Goal: Task Accomplishment & Management: Complete application form

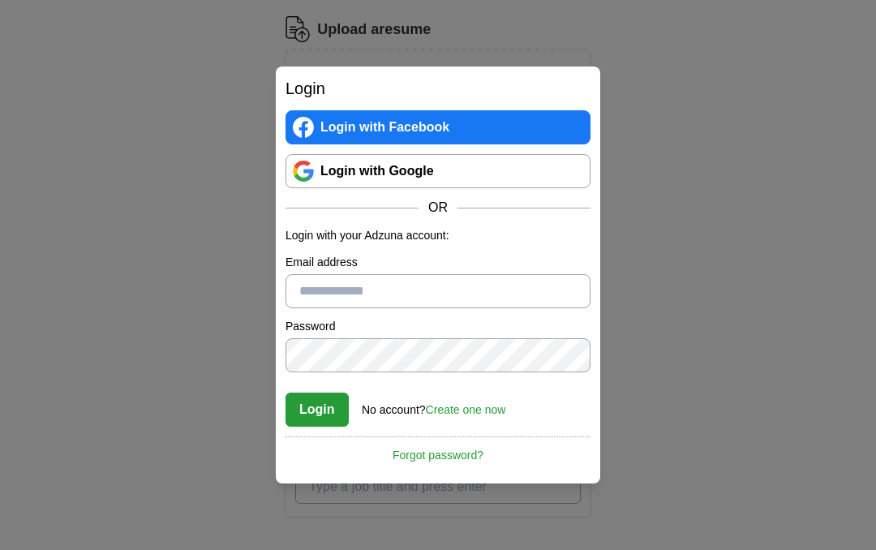
click at [465, 174] on link "Login with Google" at bounding box center [438, 171] width 305 height 34
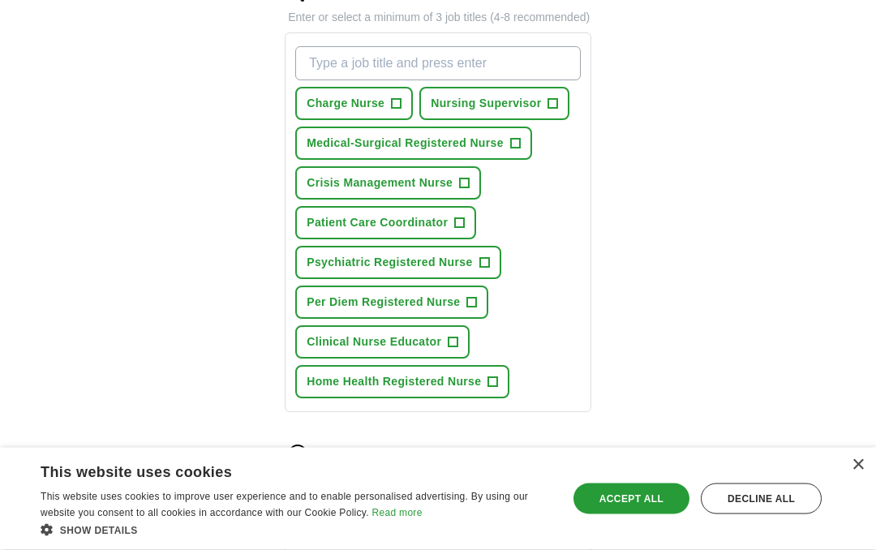
scroll to position [585, 0]
click at [479, 267] on span "+" at bounding box center [484, 262] width 10 height 13
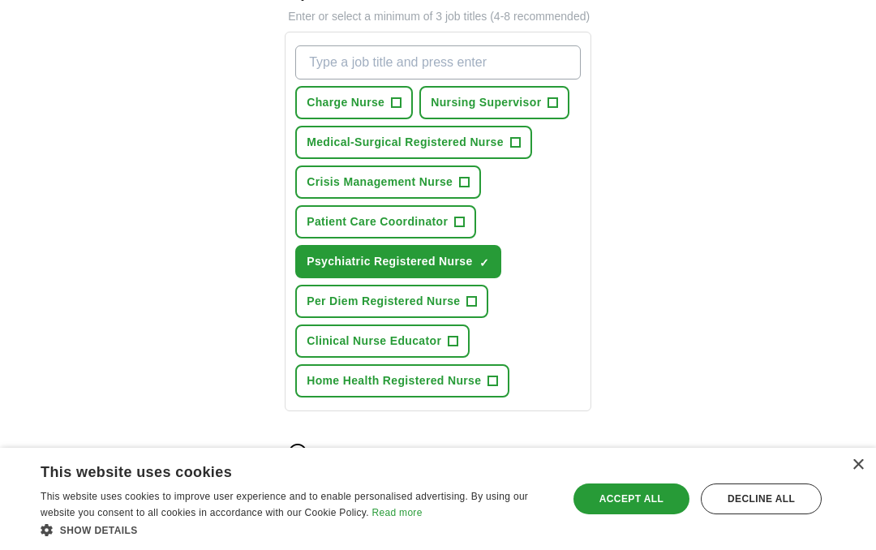
click at [451, 239] on button "Patient Care Coordinator +" at bounding box center [385, 221] width 181 height 33
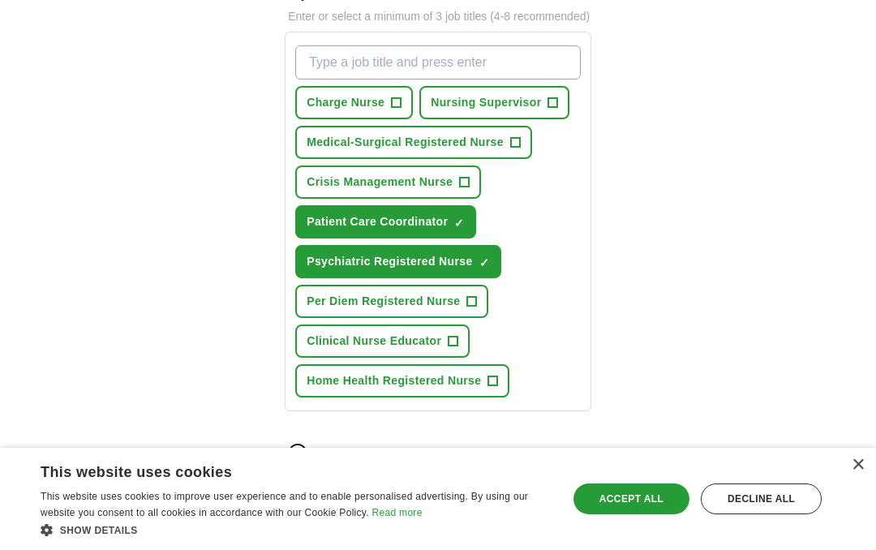
click at [447, 350] on button "Clinical Nurse Educator +" at bounding box center [382, 341] width 174 height 33
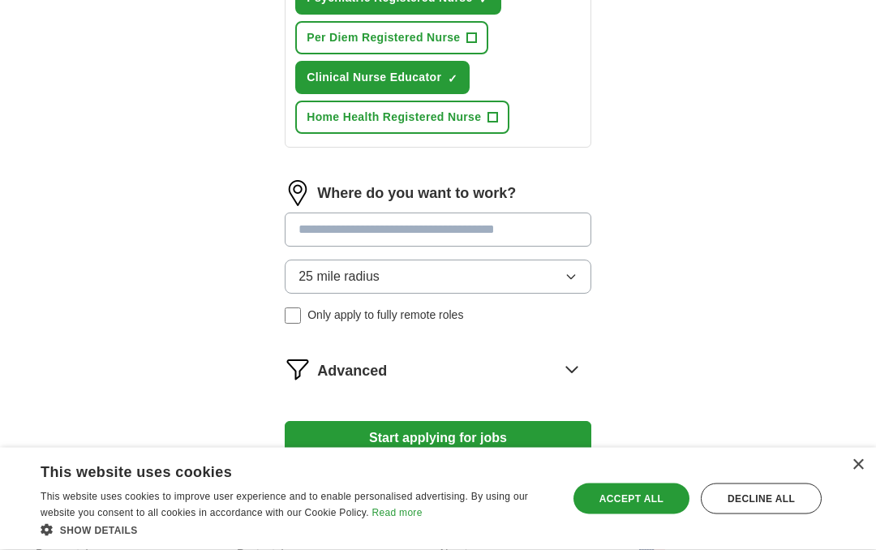
scroll to position [849, 0]
click at [535, 246] on input at bounding box center [438, 230] width 307 height 34
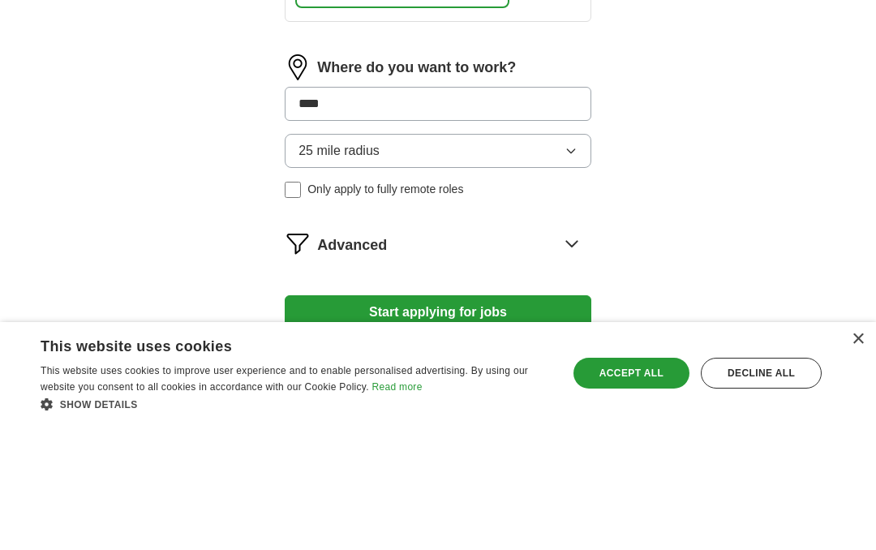
type input "*****"
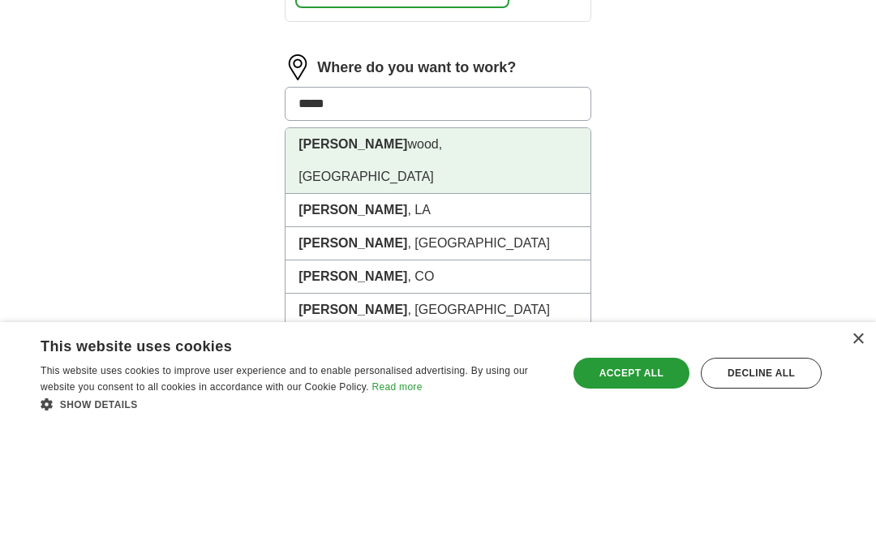
click at [462, 254] on li "Holly wood, FL" at bounding box center [438, 287] width 305 height 66
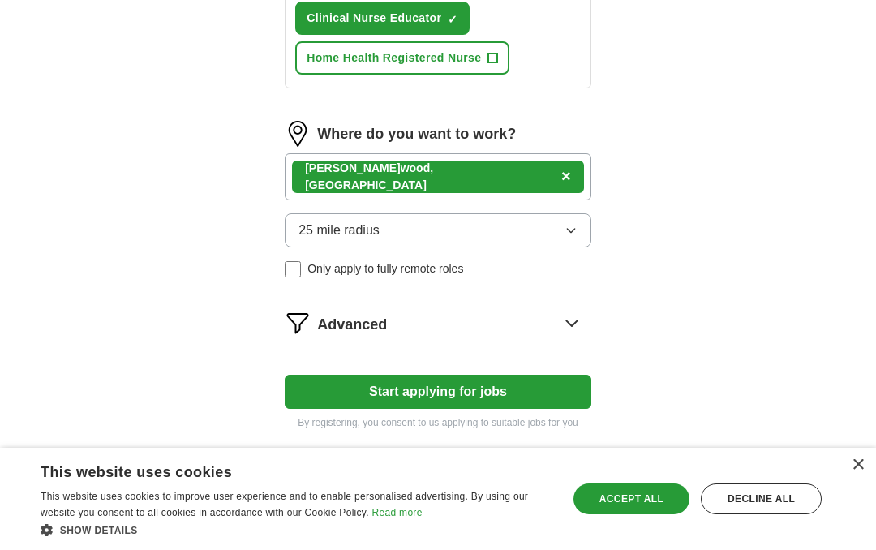
click at [565, 237] on icon "button" at bounding box center [571, 230] width 13 height 13
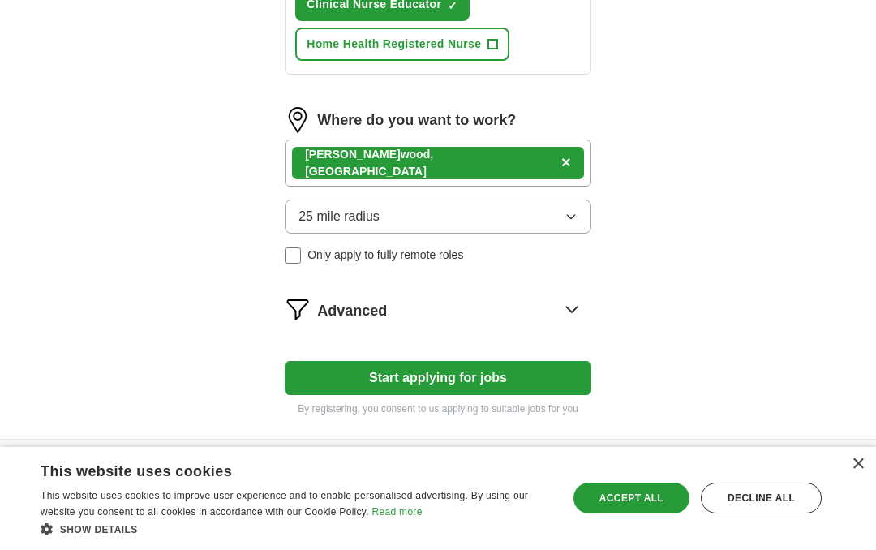
click at [567, 322] on icon at bounding box center [572, 310] width 26 height 26
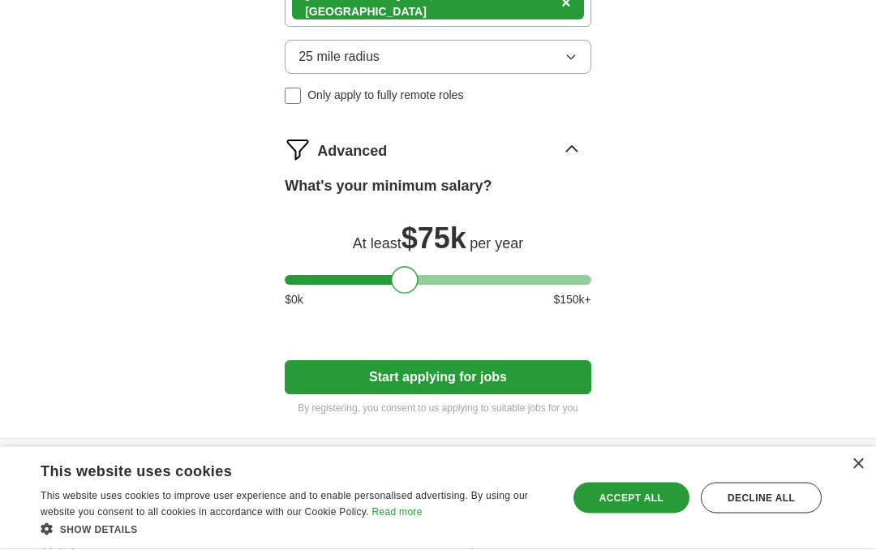
scroll to position [1080, 0]
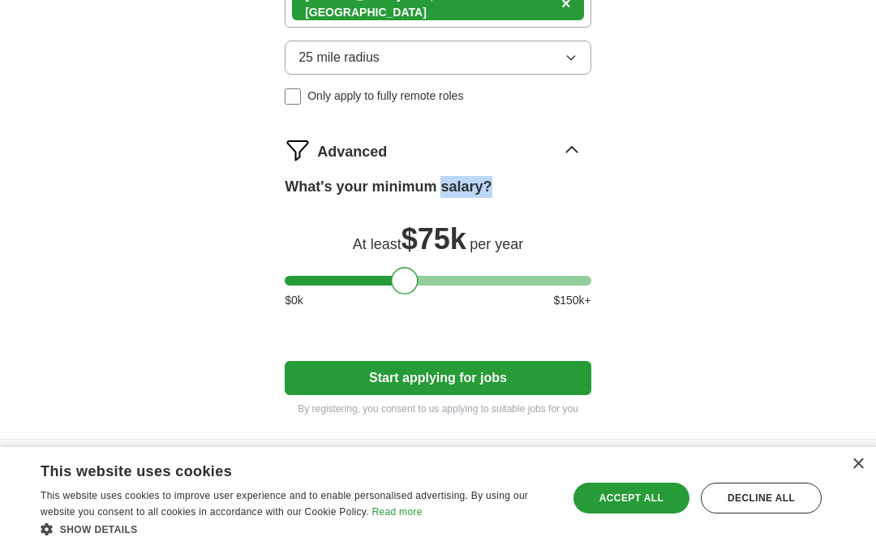
click at [750, 514] on div "Decline all" at bounding box center [761, 499] width 121 height 31
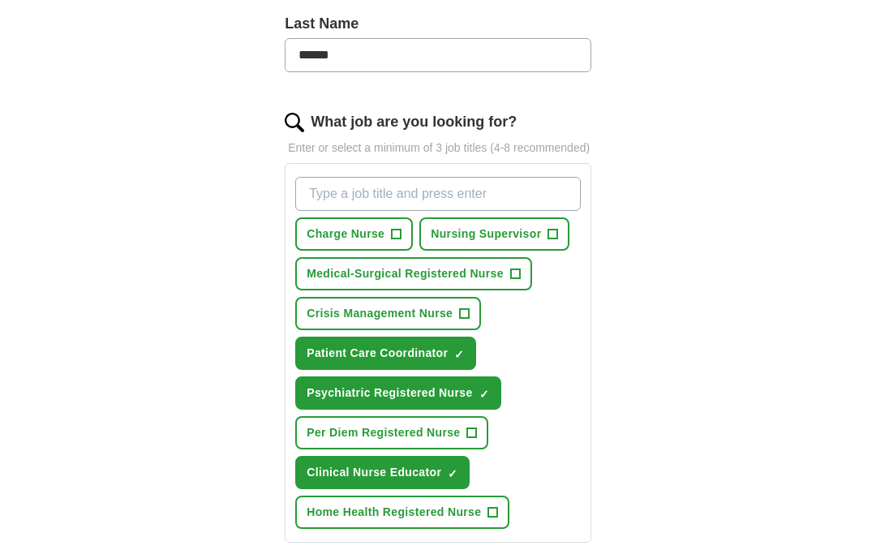
scroll to position [0, 0]
